Goal: Task Accomplishment & Management: Complete application form

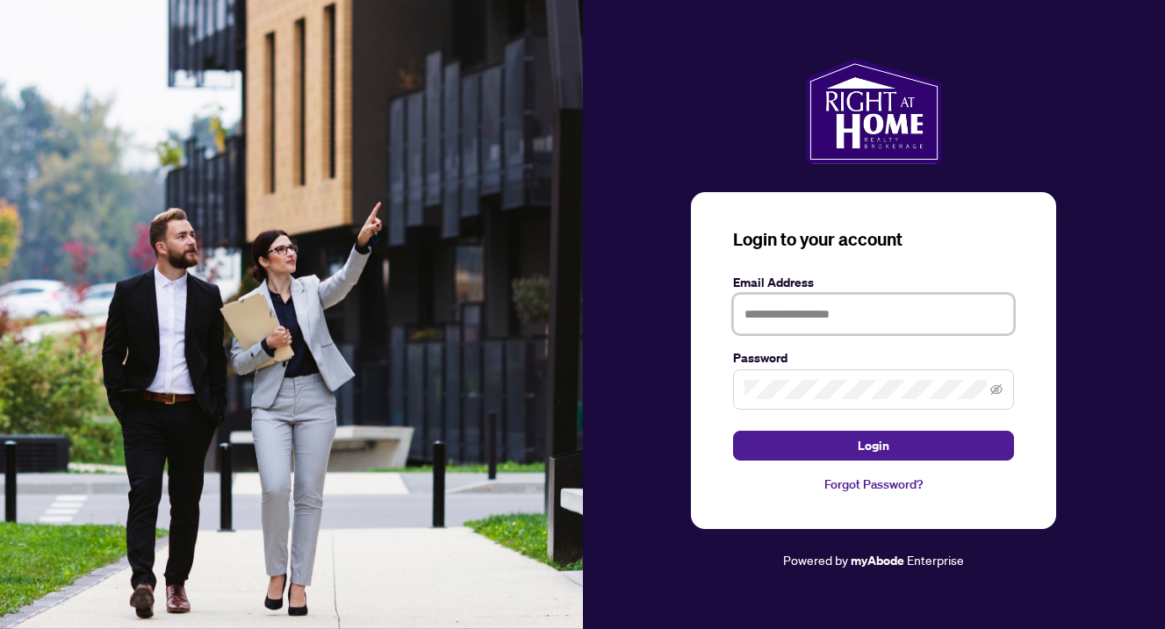
click at [814, 315] on input "text" at bounding box center [873, 314] width 281 height 40
type input "**********"
click at [873, 445] on button "Login" at bounding box center [873, 446] width 281 height 30
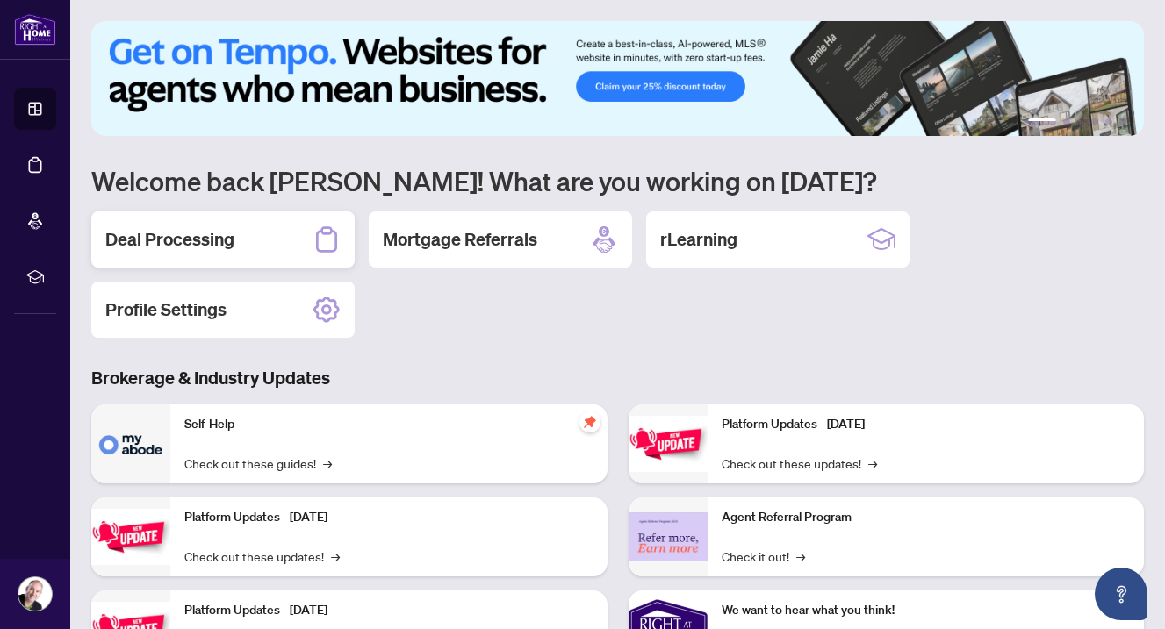
click at [169, 235] on h2 "Deal Processing" at bounding box center [169, 239] width 129 height 25
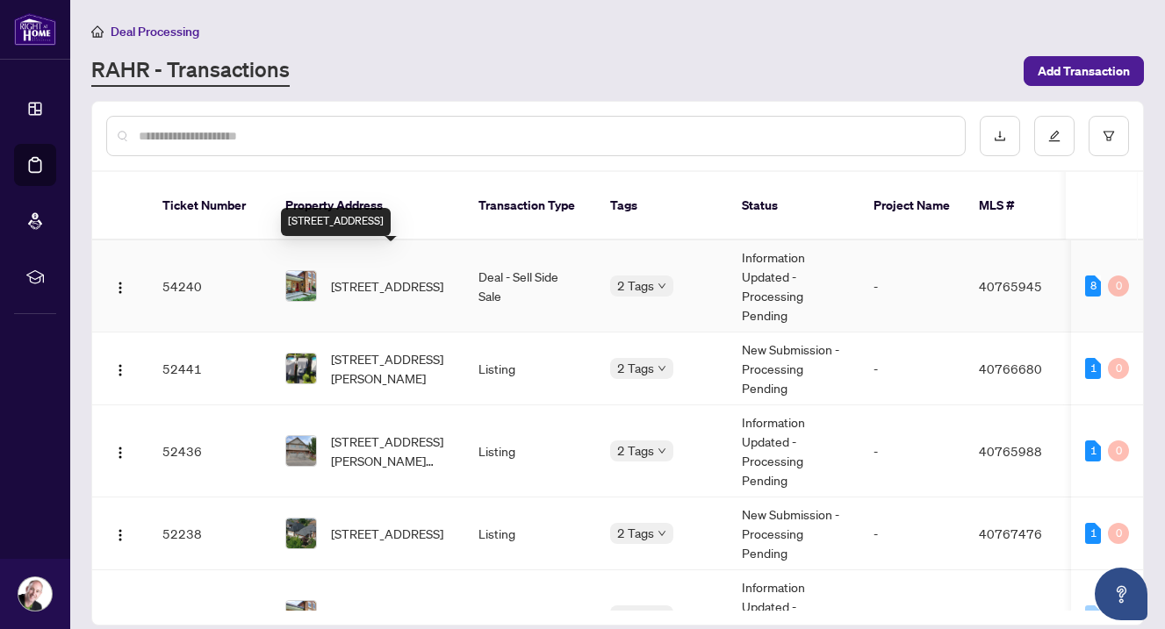
click at [374, 276] on span "4 Stewarttown Road, Georgetown, ON L7G 4S5, Canada" at bounding box center [387, 285] width 112 height 19
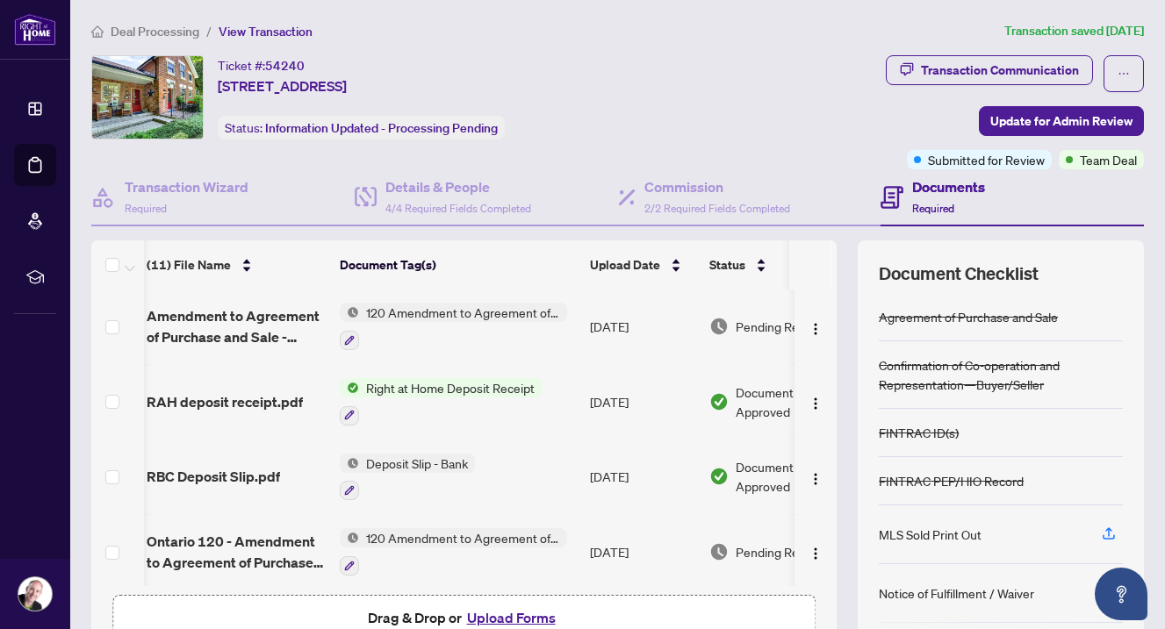
scroll to position [0, 4]
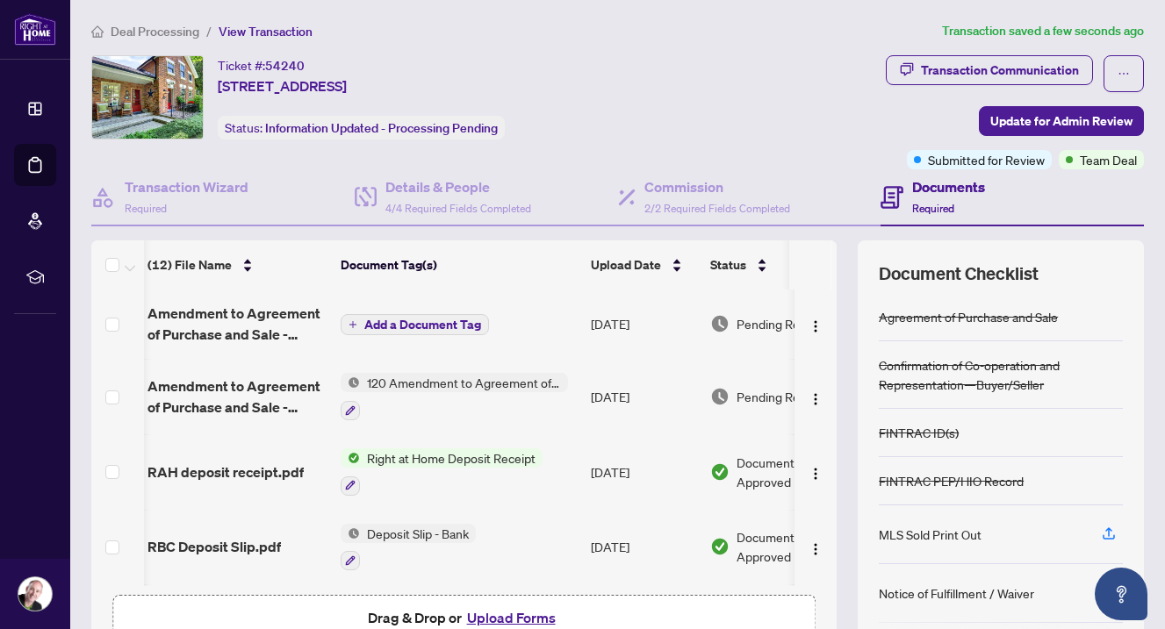
click at [424, 326] on span "Add a Document Tag" at bounding box center [422, 325] width 117 height 12
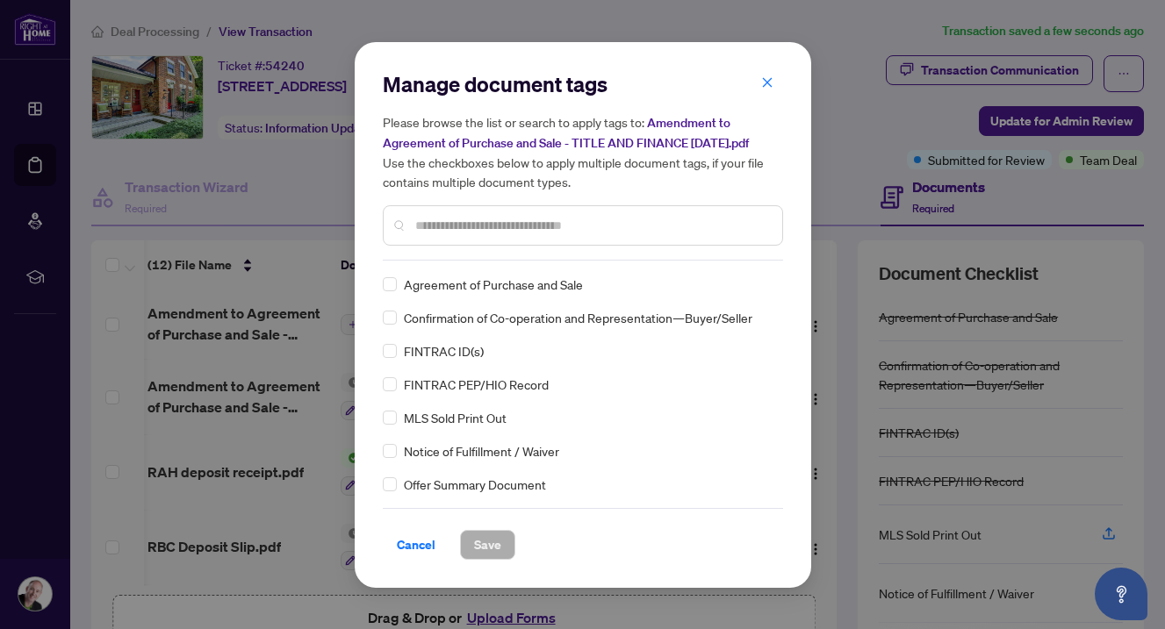
click at [435, 246] on div at bounding box center [583, 225] width 400 height 40
click at [433, 233] on input "text" at bounding box center [591, 225] width 353 height 19
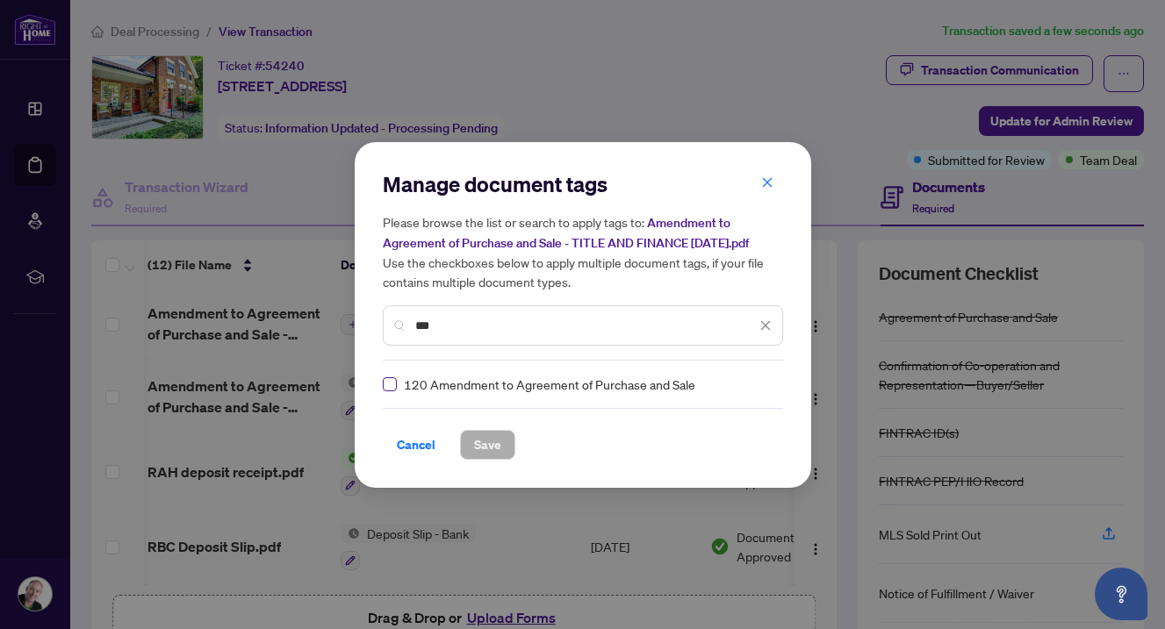
type input "***"
click at [485, 453] on span "Save" at bounding box center [487, 445] width 27 height 28
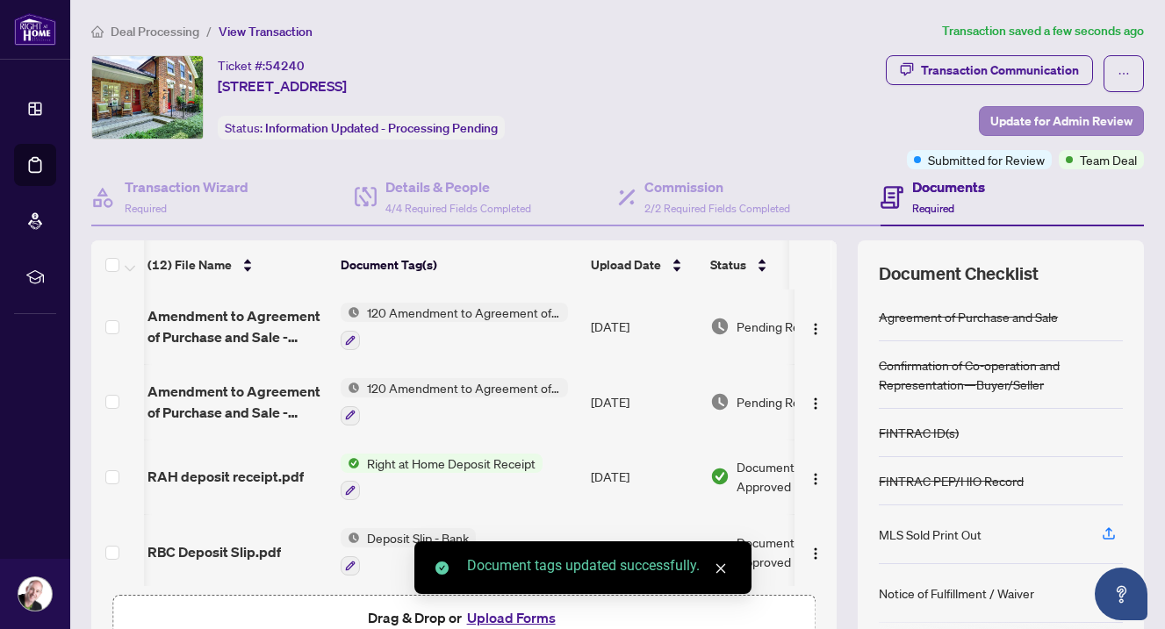
click at [1073, 120] on span "Update for Admin Review" at bounding box center [1061, 121] width 142 height 28
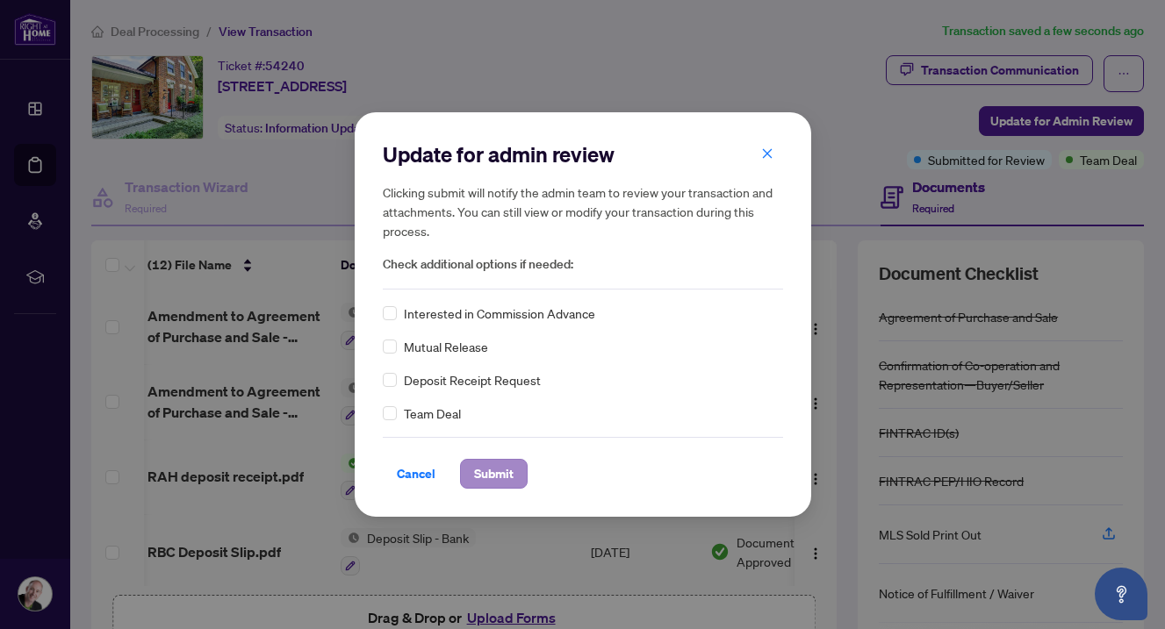
click at [497, 474] on span "Submit" at bounding box center [493, 474] width 39 height 28
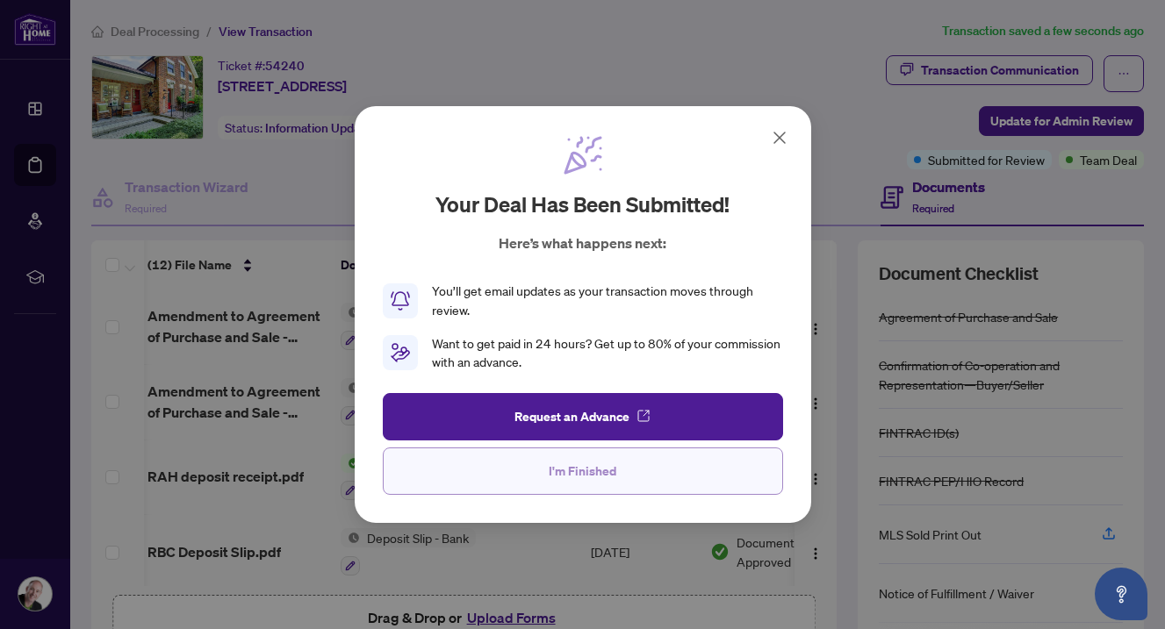
click at [586, 472] on span "I'm Finished" at bounding box center [583, 471] width 68 height 28
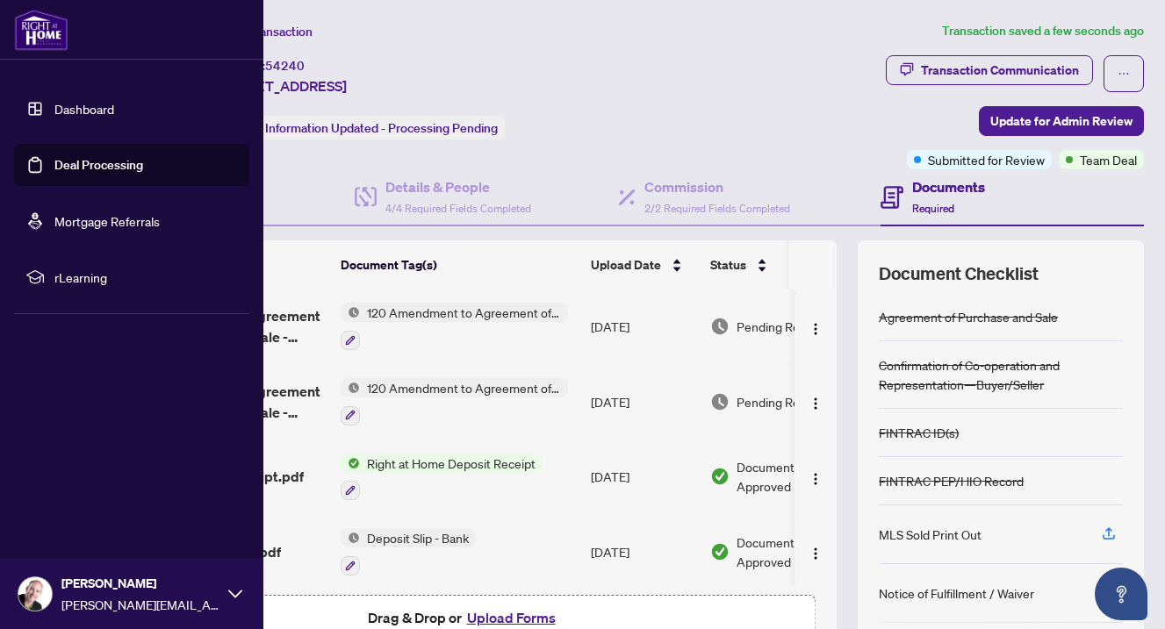
click at [39, 595] on img at bounding box center [34, 593] width 33 height 33
click at [79, 492] on span "Logout" at bounding box center [70, 490] width 39 height 28
